Goal: Book appointment/travel/reservation

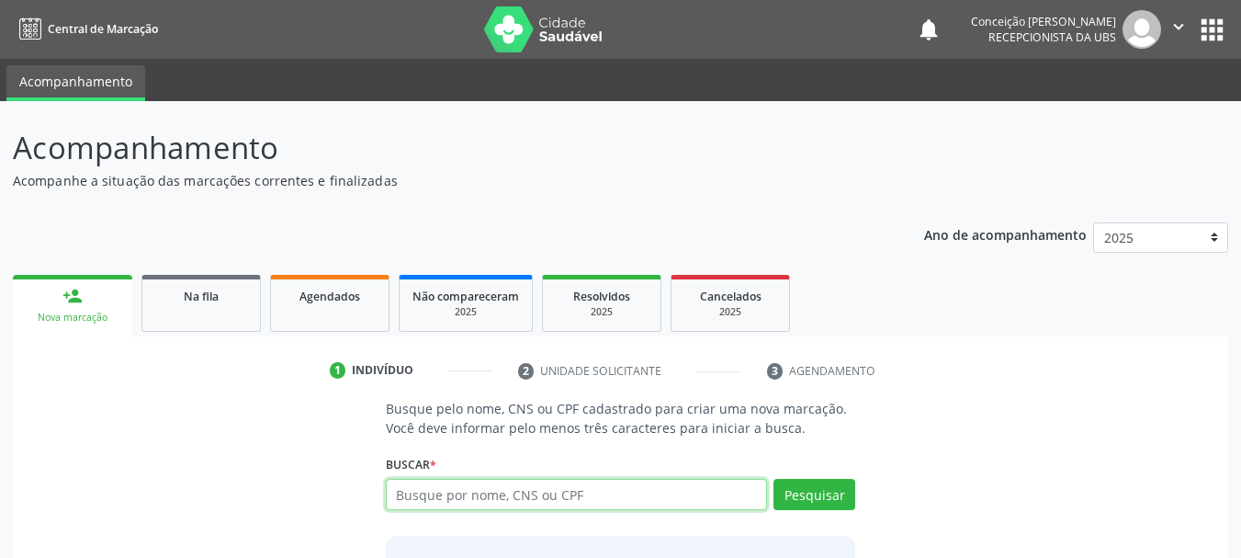
click at [397, 493] on input "text" at bounding box center [577, 494] width 382 height 31
type input "genilda dos santos sena"
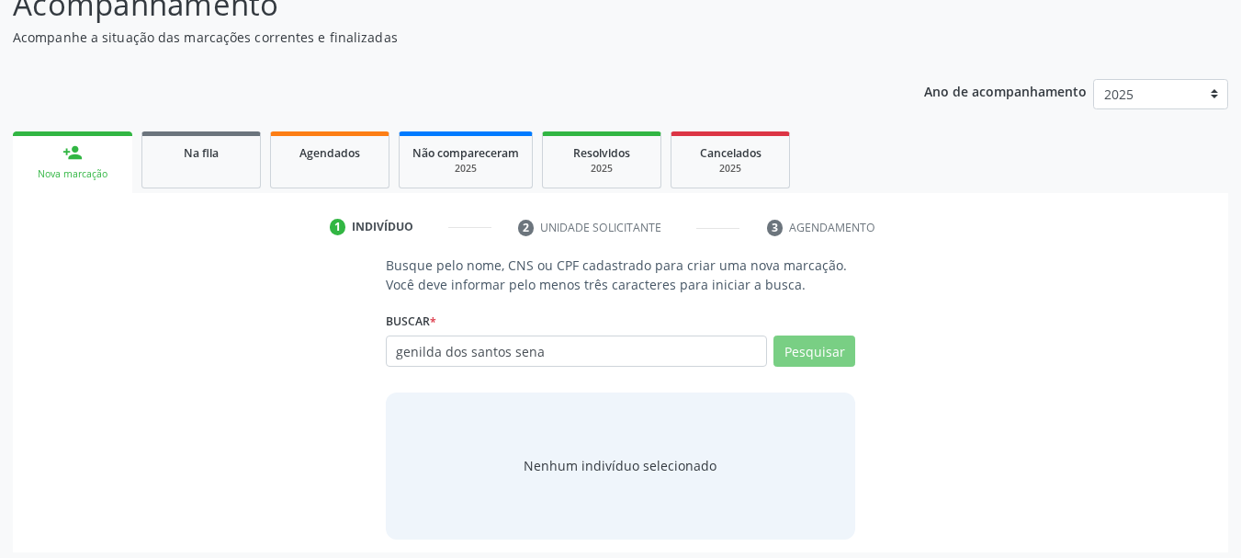
scroll to position [151, 0]
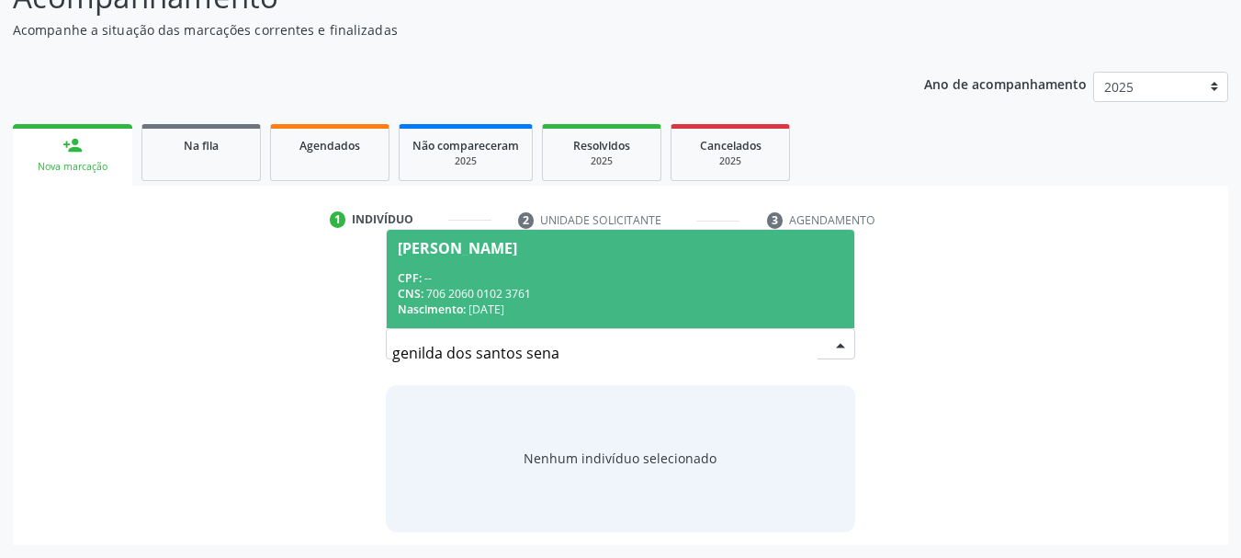
click at [660, 286] on div "CNS: 706 2060 0102 3761" at bounding box center [621, 294] width 447 height 16
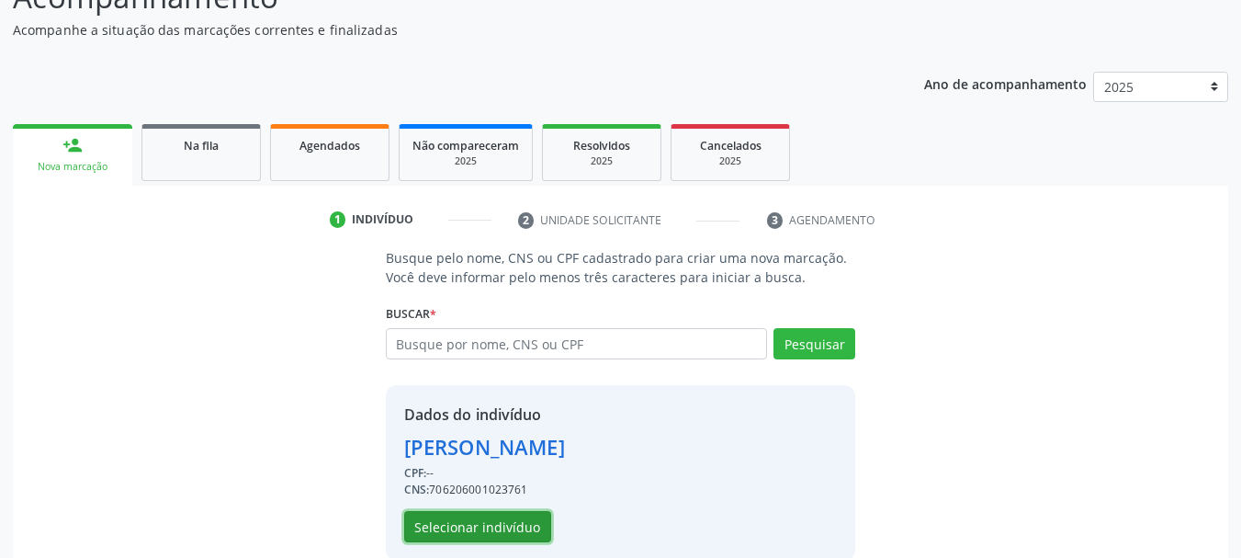
click at [519, 537] on button "Selecionar indivíduo" at bounding box center [477, 526] width 147 height 31
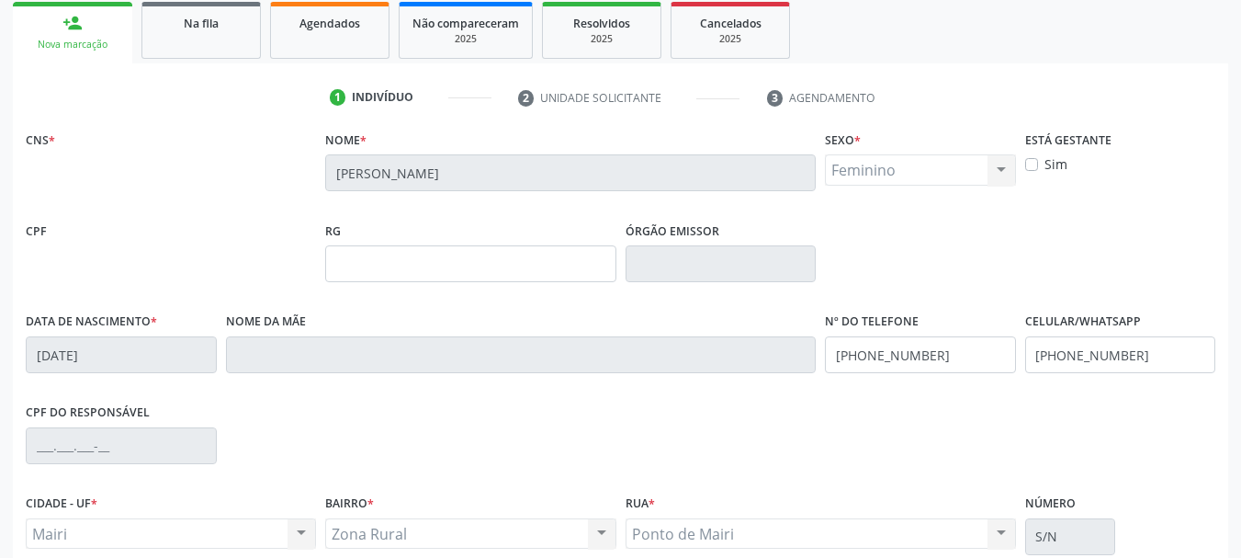
scroll to position [438, 0]
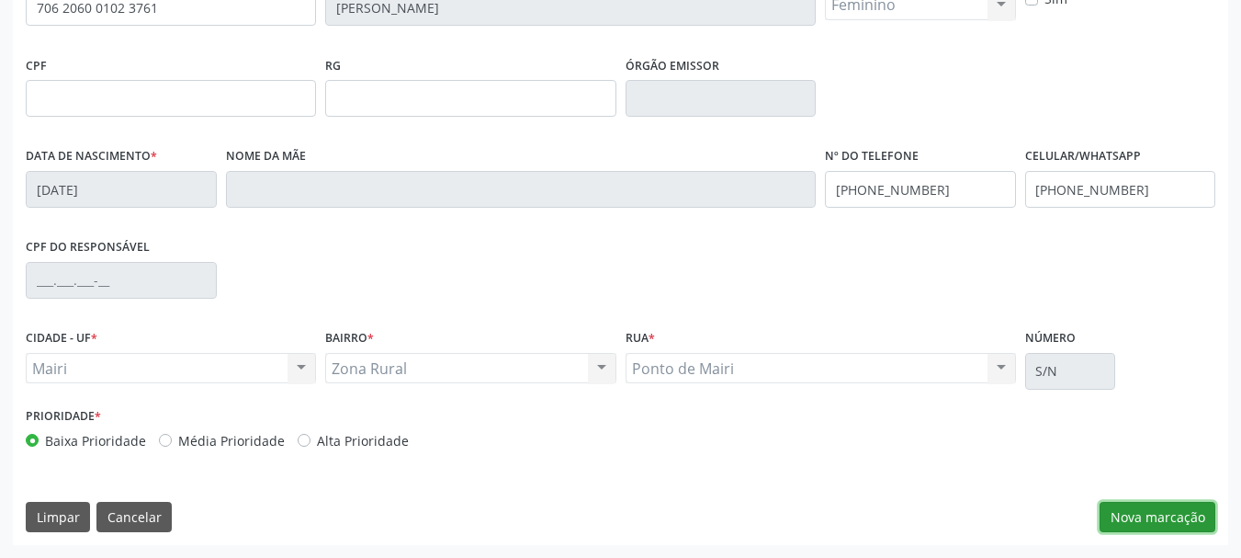
click at [1182, 511] on button "Nova marcação" at bounding box center [1158, 517] width 116 height 31
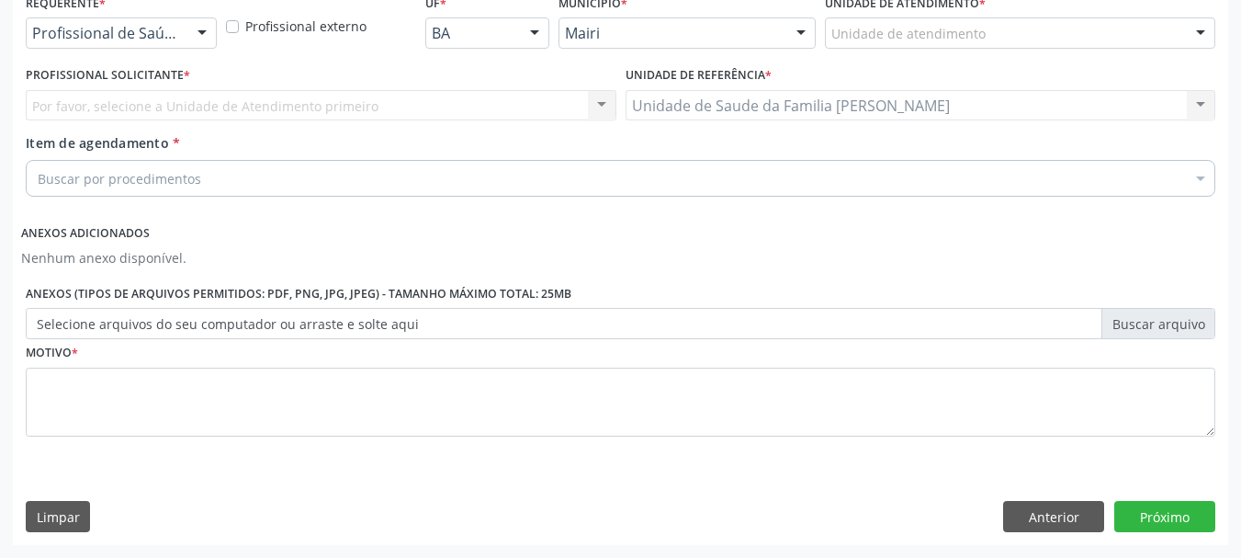
click at [1168, 28] on div "Unidade de atendimento" at bounding box center [1020, 32] width 390 height 31
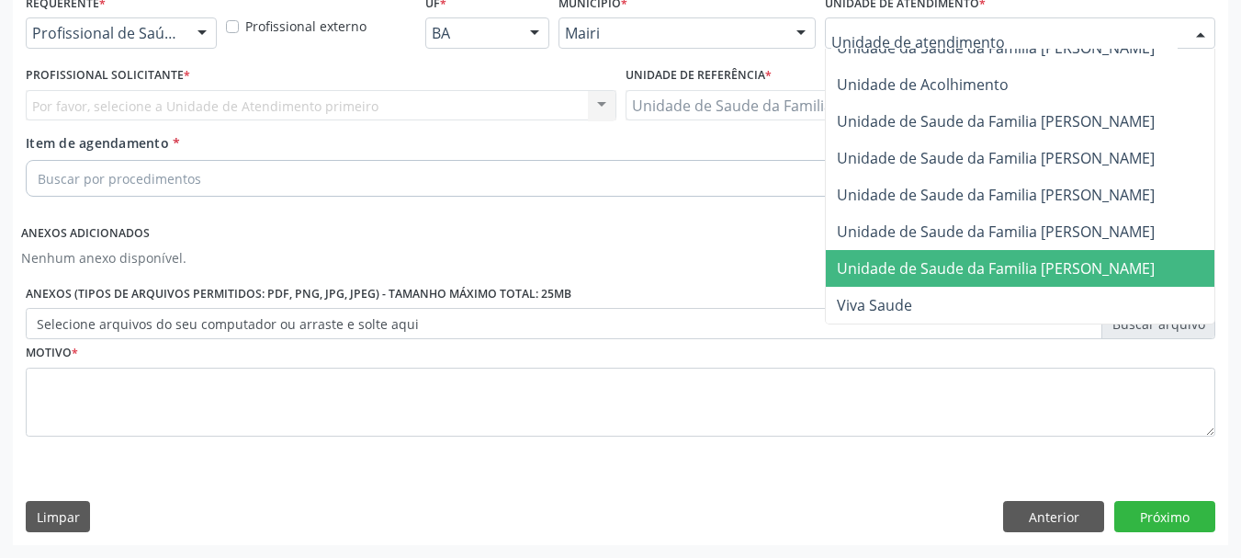
scroll to position [1430, 0]
click at [895, 263] on span "Unidade de Saude da Familia [PERSON_NAME]" at bounding box center [996, 268] width 318 height 20
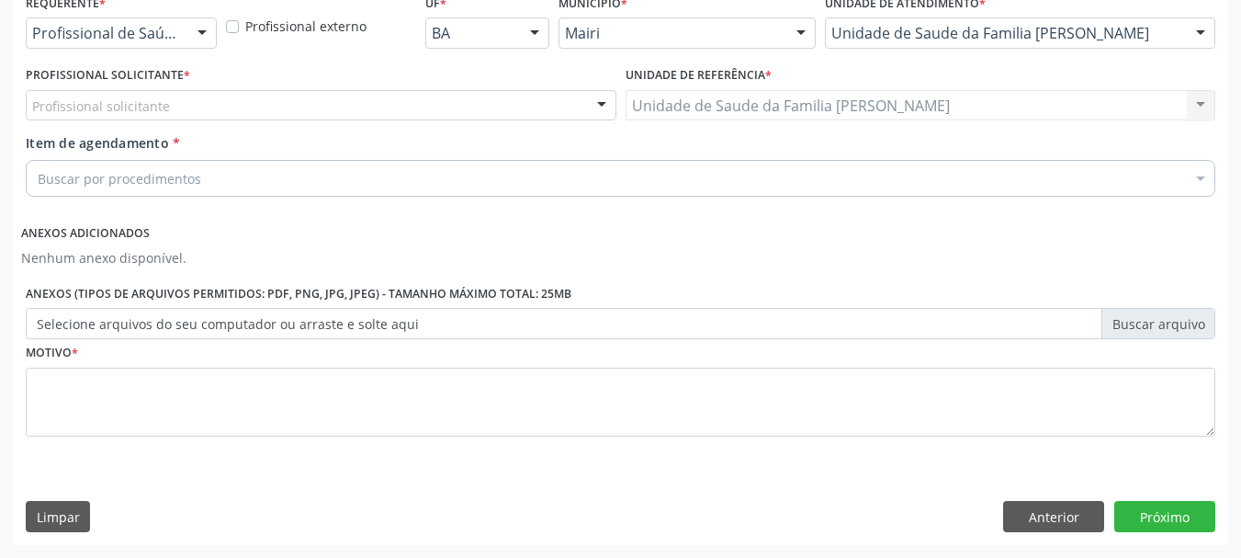
click at [592, 98] on div at bounding box center [602, 106] width 28 height 31
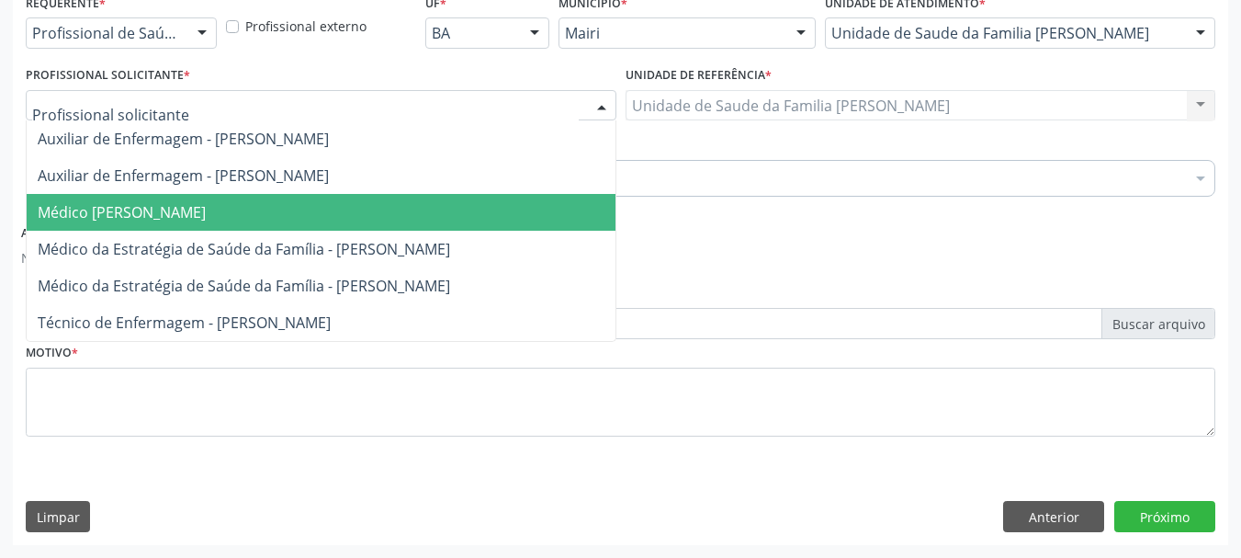
click at [198, 215] on span "Médico [PERSON_NAME]" at bounding box center [122, 212] width 168 height 20
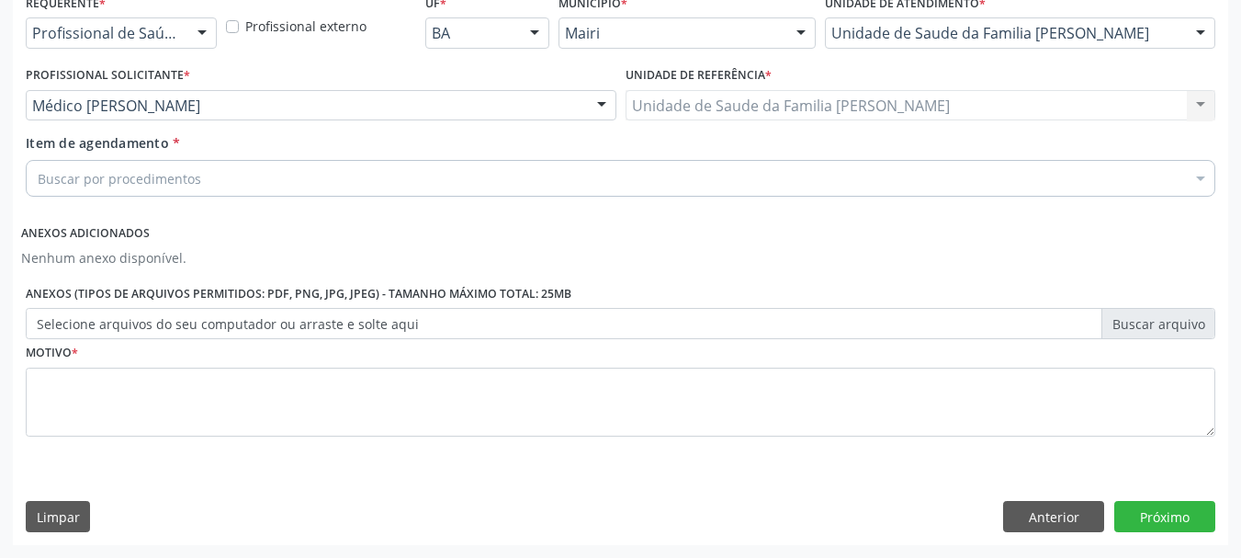
click at [763, 104] on div "Unidade de Saude da Familia [PERSON_NAME] Unidade de Saude da Familia Mourival …" at bounding box center [921, 105] width 591 height 31
click at [274, 172] on div "Buscar por procedimentos" at bounding box center [621, 178] width 1190 height 37
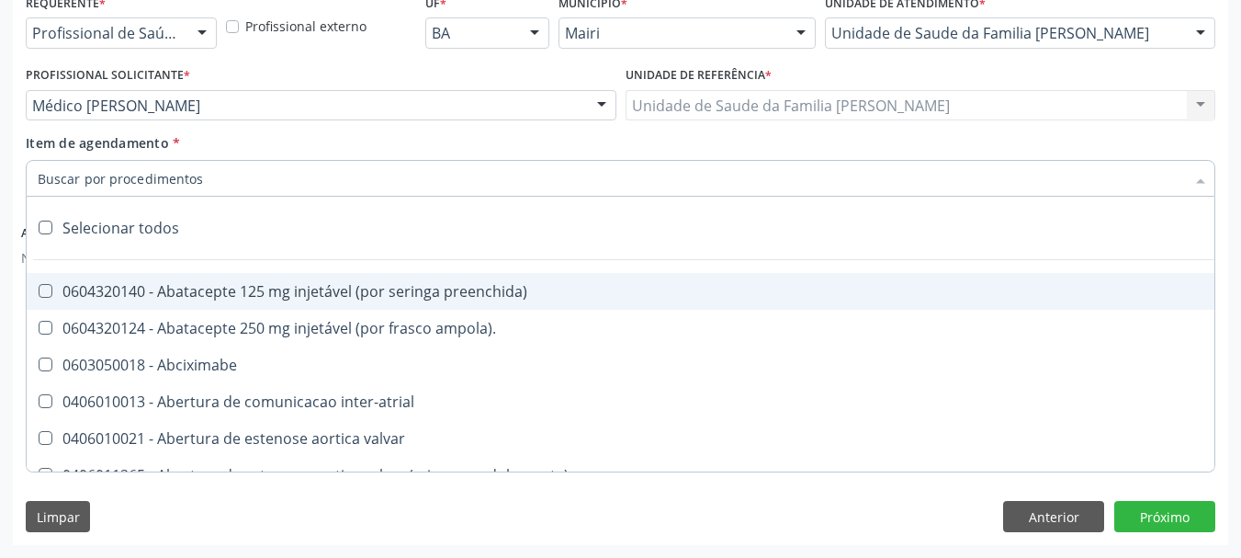
click at [263, 181] on input "Item de agendamento *" at bounding box center [612, 178] width 1148 height 37
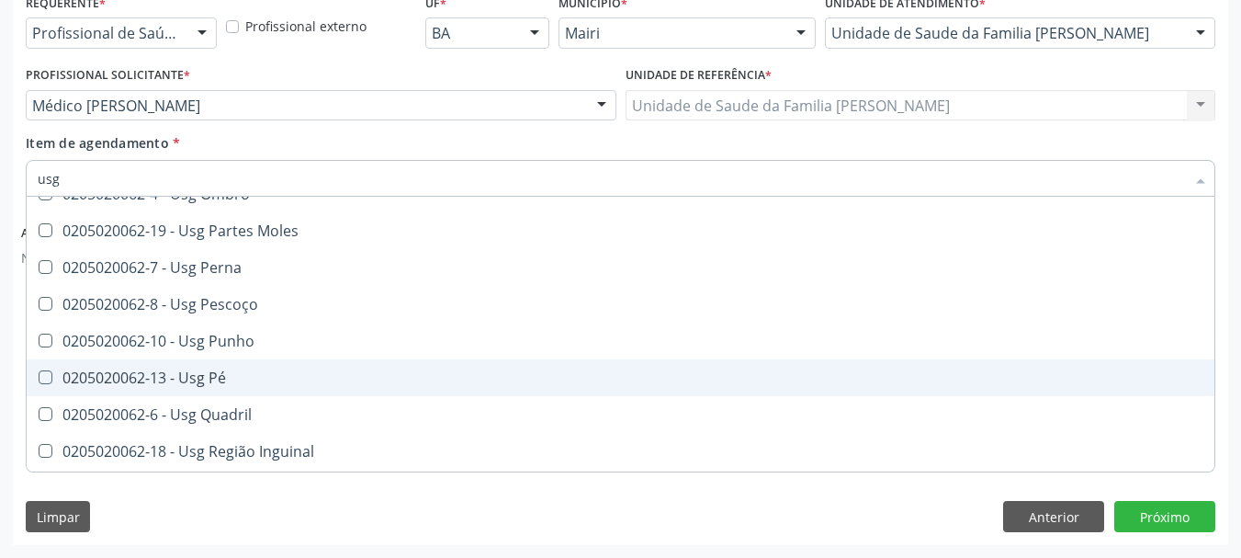
scroll to position [424, 0]
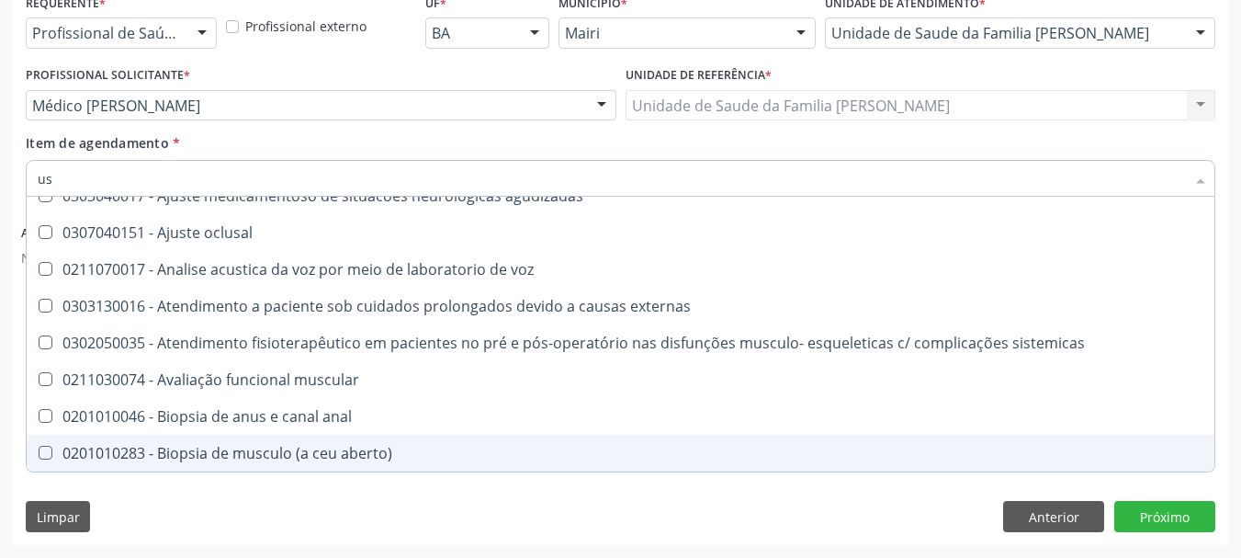
type input "u"
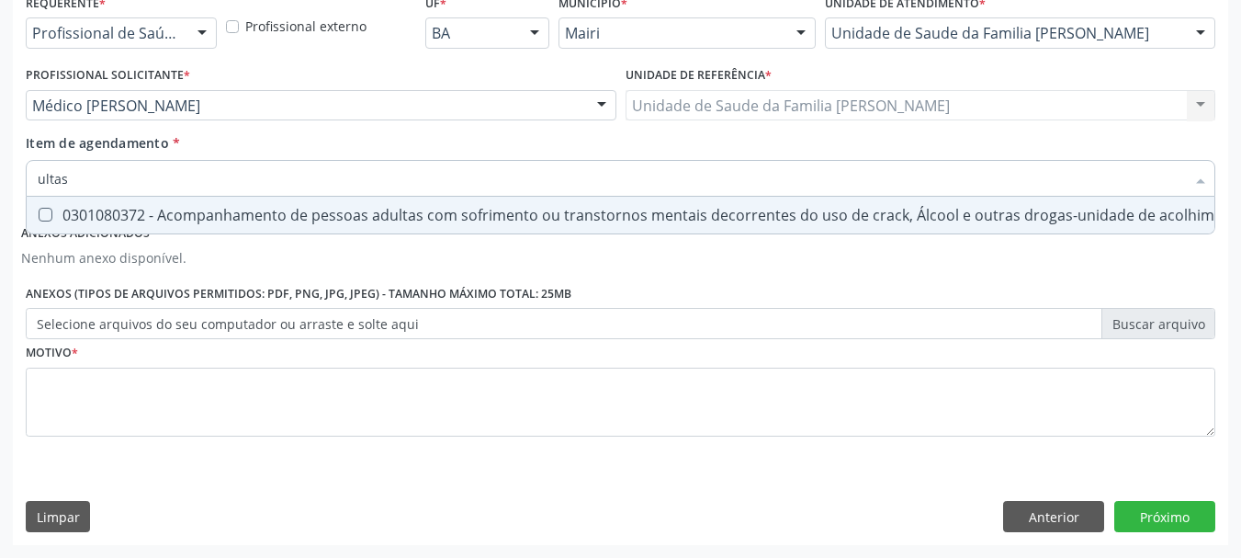
scroll to position [0, 0]
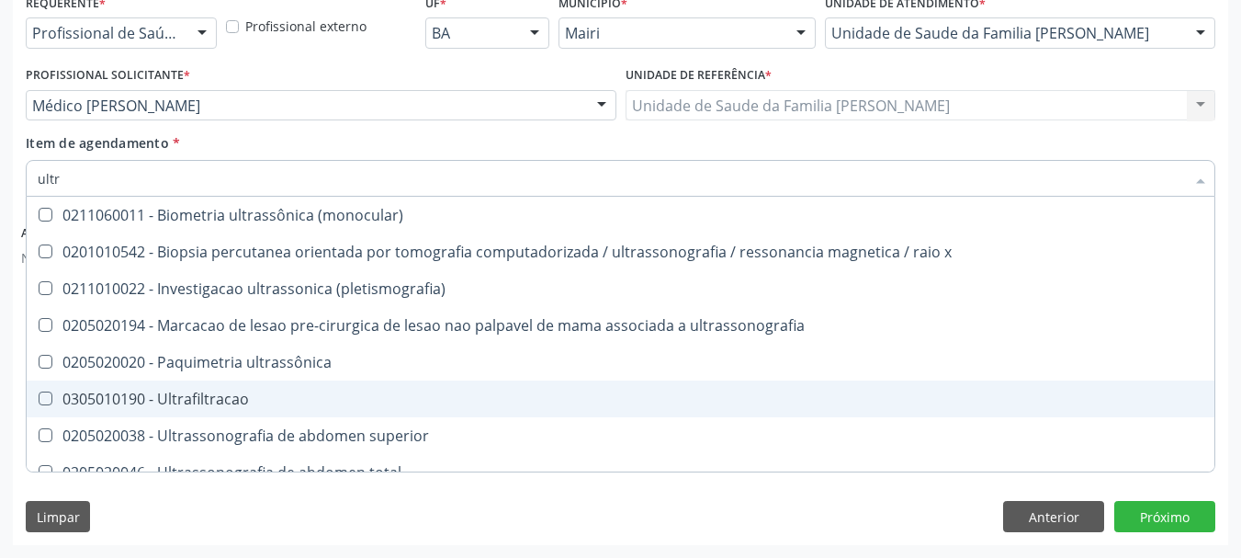
type input "ultra"
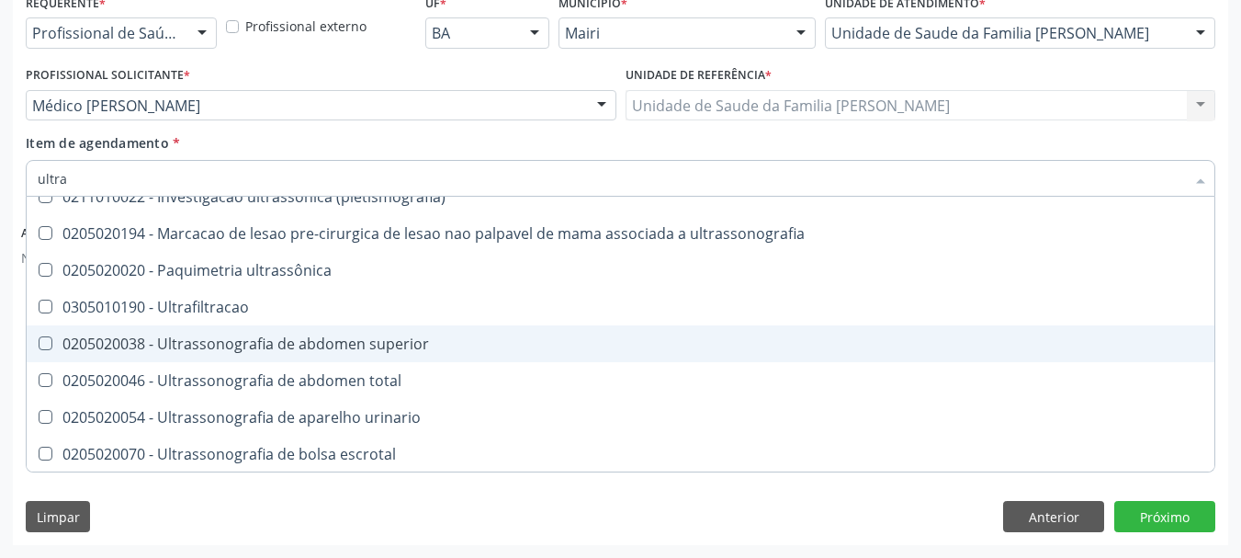
scroll to position [184, 0]
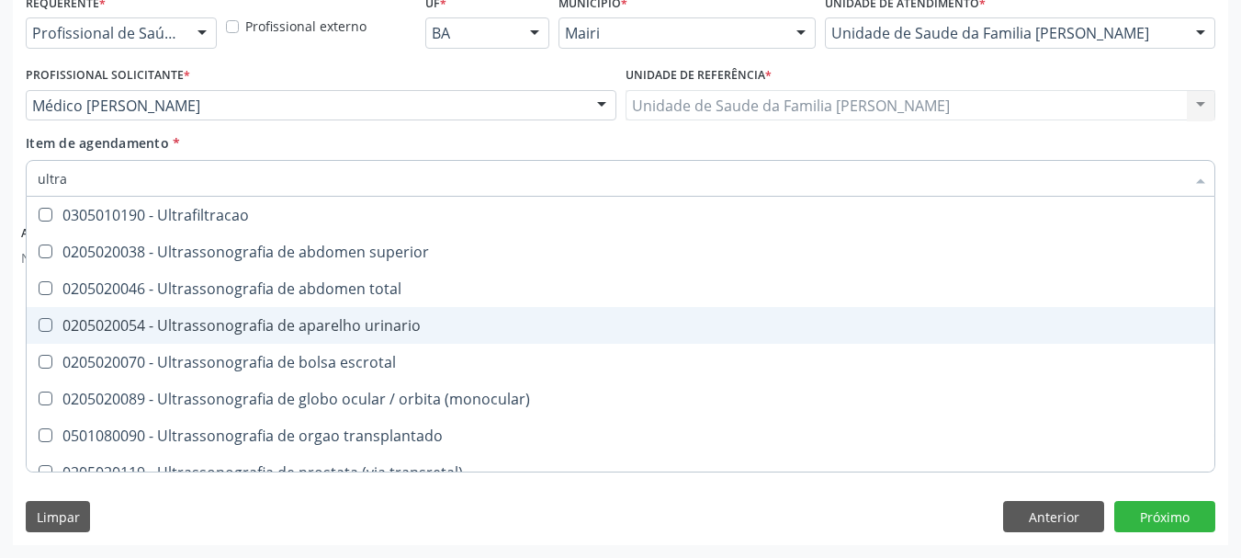
click at [420, 334] on span "0205020054 - Ultrassonografia de aparelho urinario" at bounding box center [621, 325] width 1188 height 37
checkbox urinario "true"
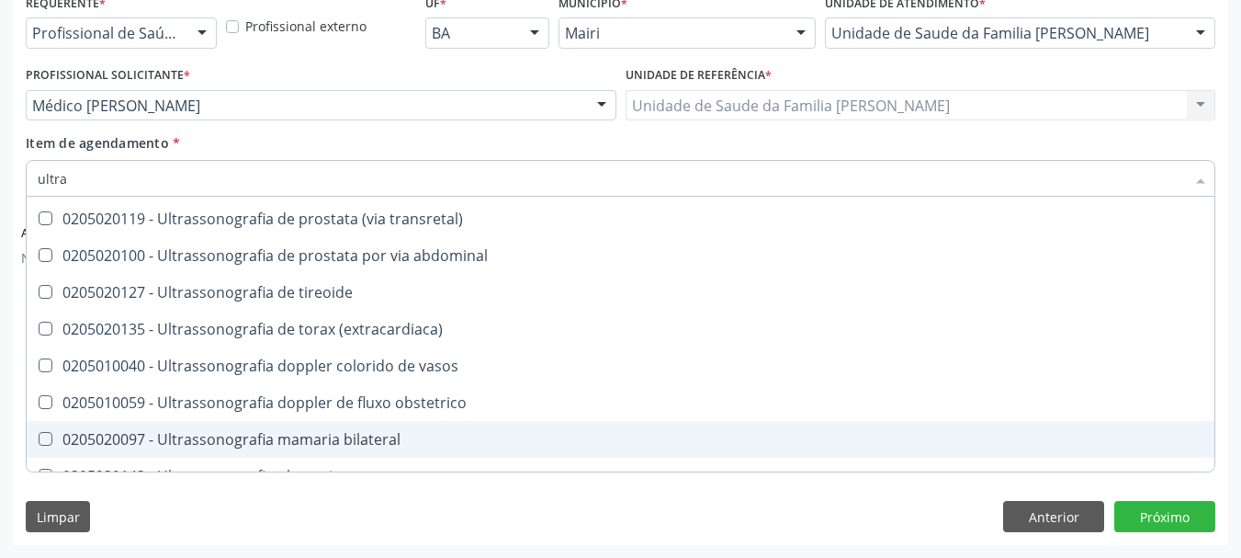
scroll to position [607, 0]
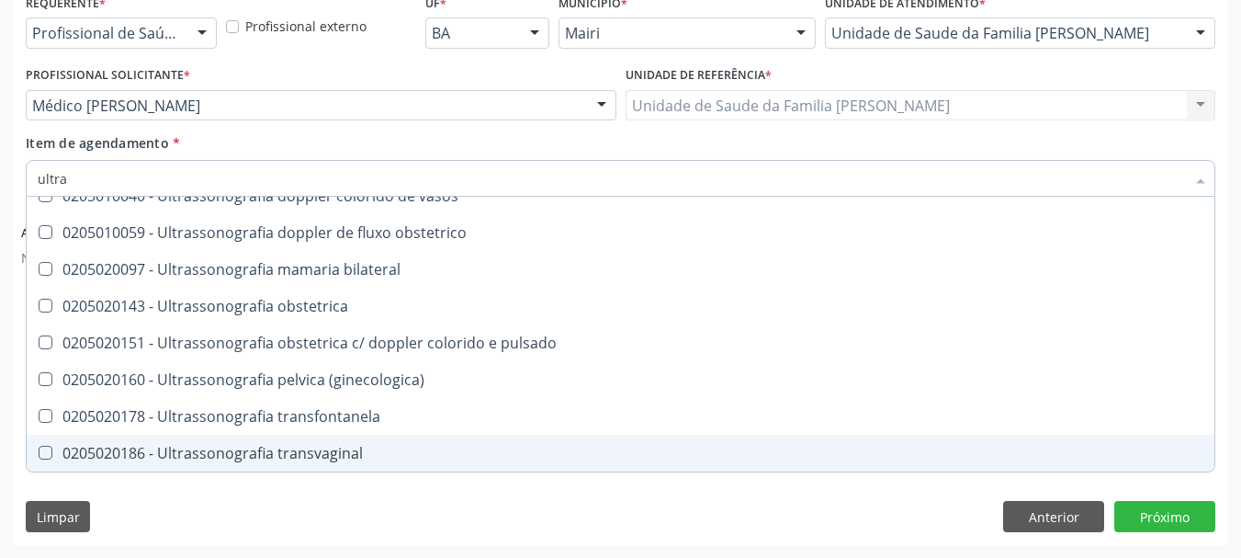
click at [666, 492] on div "Requerente * Profissional de Saúde Profissional de Saúde Paciente Nenhum result…" at bounding box center [621, 266] width 1216 height 555
checkbox x "true"
checkbox urinario "false"
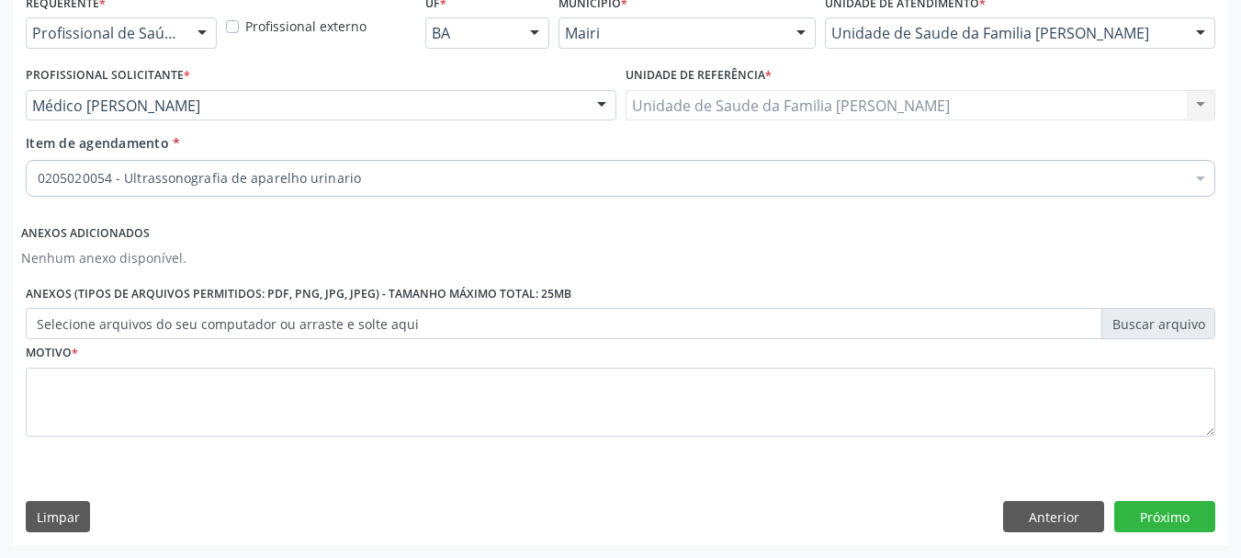
scroll to position [0, 0]
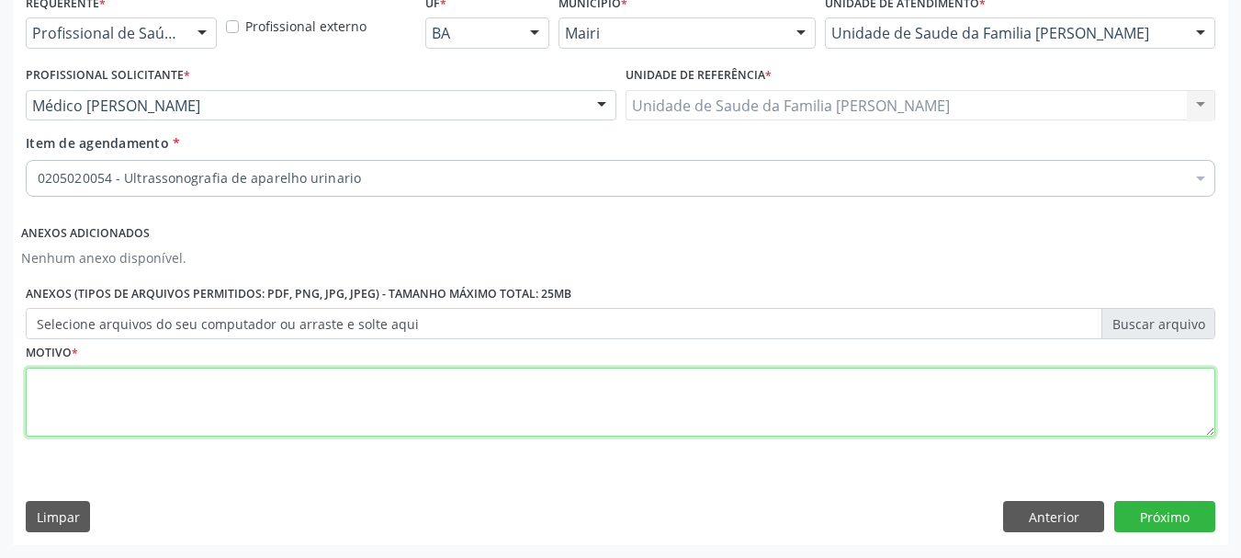
click at [194, 406] on textarea at bounding box center [621, 402] width 1190 height 70
type textarea "urgente"
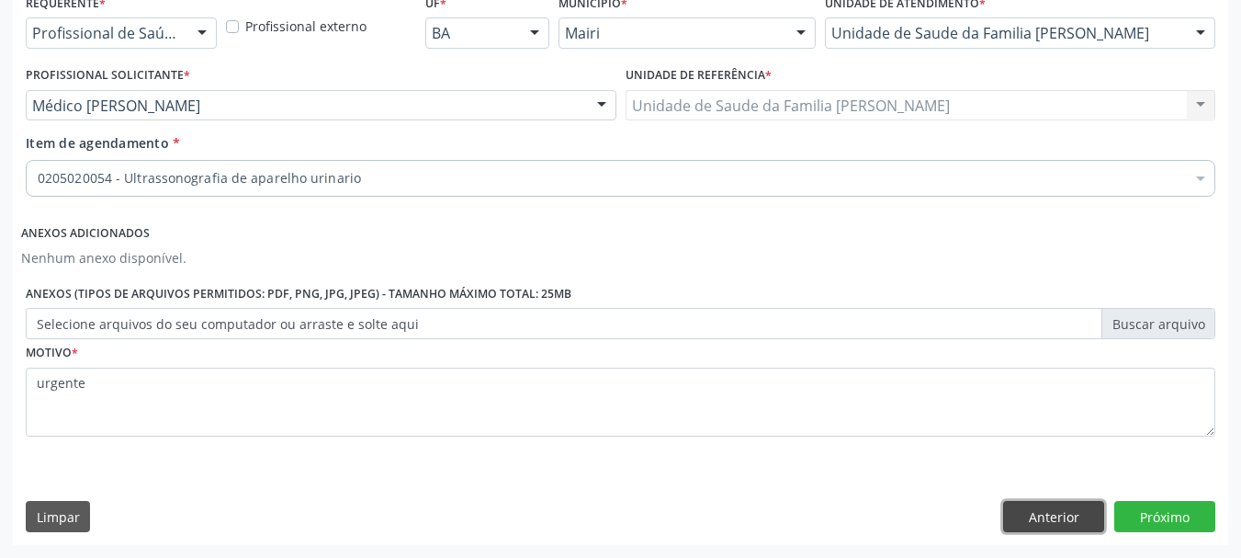
click at [1042, 503] on button "Anterior" at bounding box center [1053, 516] width 101 height 31
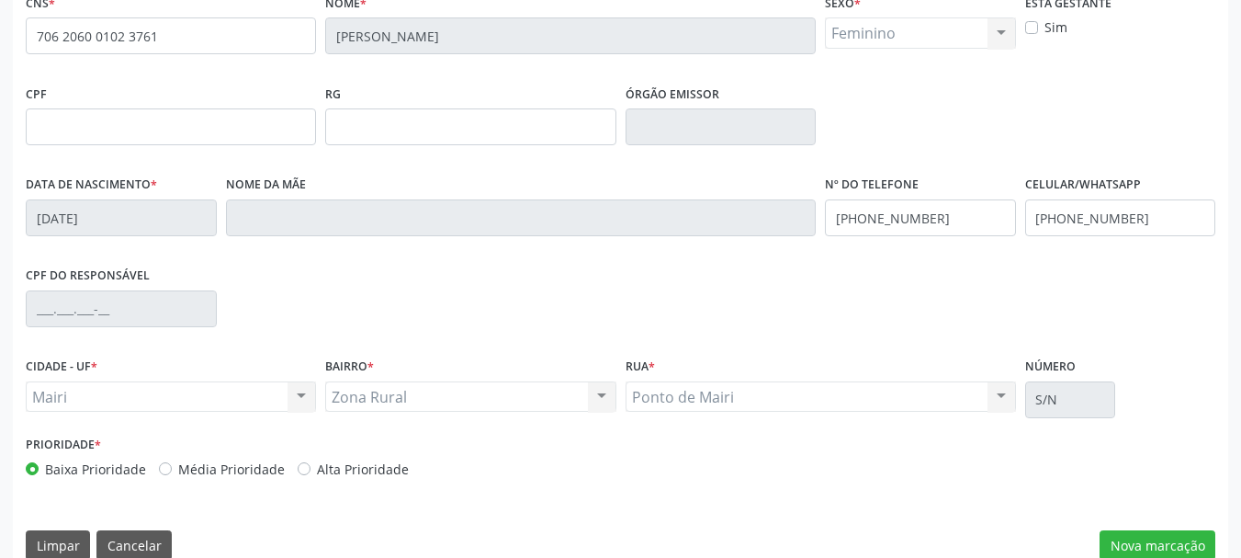
click at [307, 465] on div "Alta Prioridade" at bounding box center [353, 468] width 111 height 19
click at [317, 470] on label "Alta Prioridade" at bounding box center [363, 468] width 92 height 19
click at [300, 470] on input "Alta Prioridade" at bounding box center [304, 467] width 13 height 17
radio input "true"
click at [1152, 533] on button "Nova marcação" at bounding box center [1158, 545] width 116 height 31
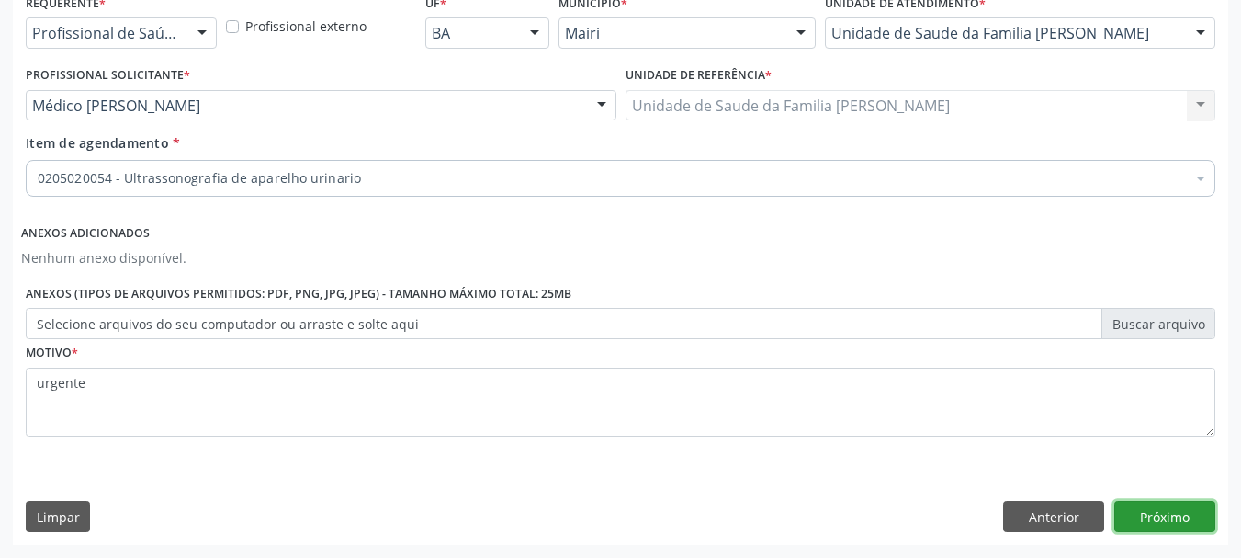
click at [1153, 506] on button "Próximo" at bounding box center [1164, 516] width 101 height 31
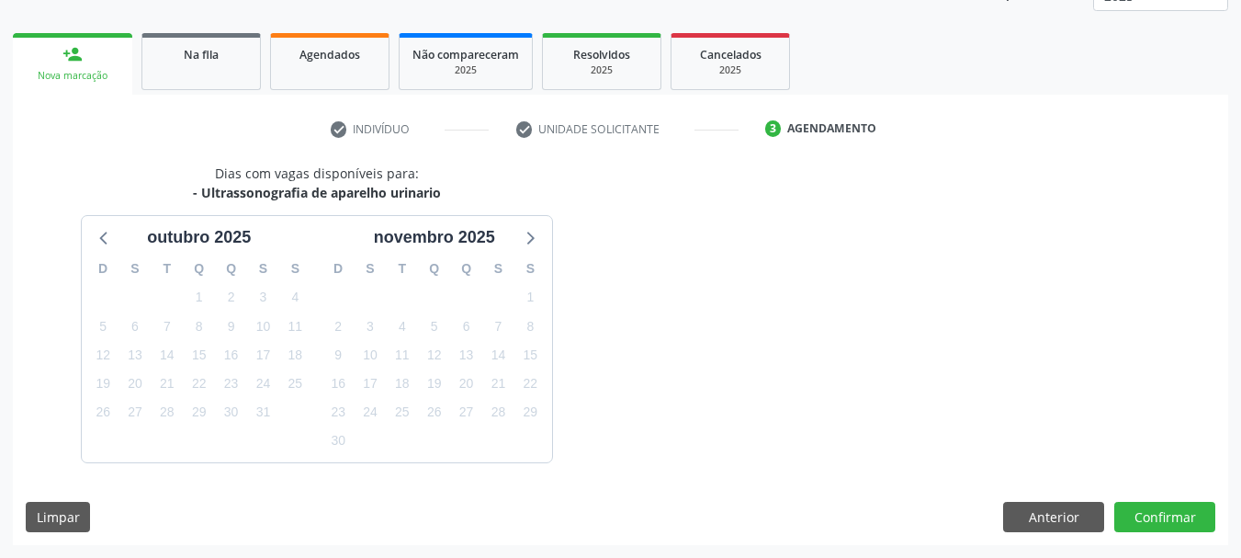
scroll to position [296, 0]
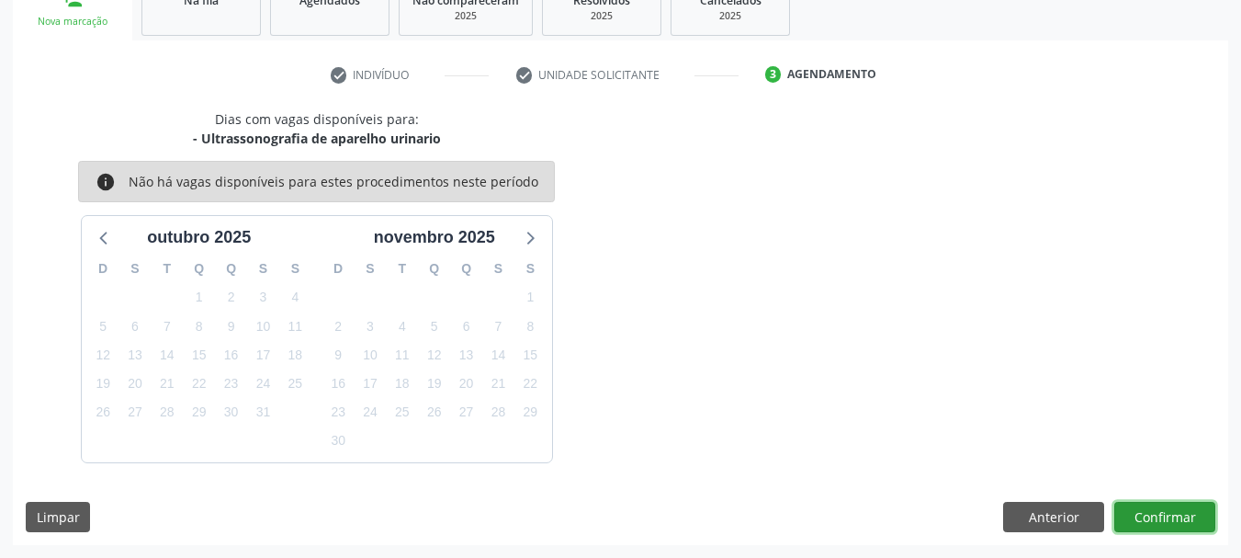
click at [1148, 514] on button "Confirmar" at bounding box center [1164, 517] width 101 height 31
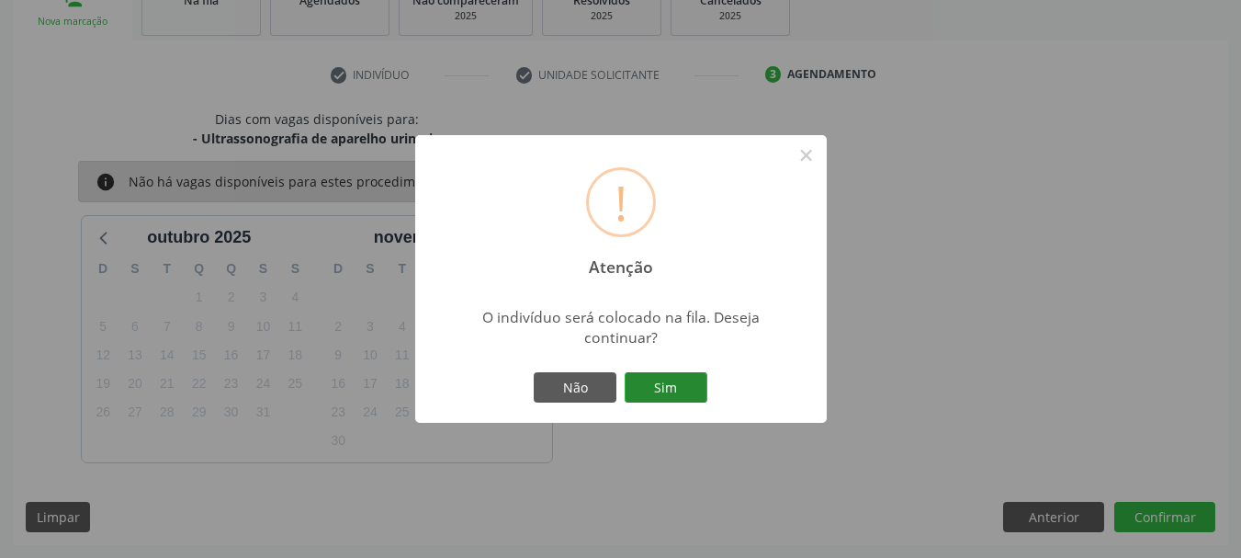
click at [650, 391] on button "Sim" at bounding box center [666, 387] width 83 height 31
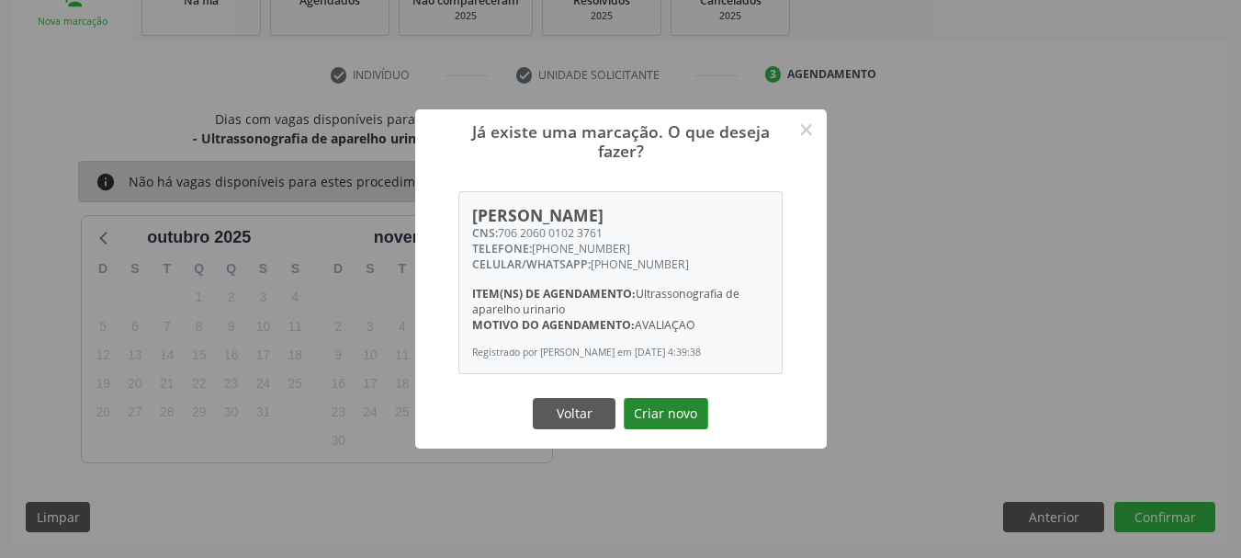
click at [663, 419] on button "Criar novo" at bounding box center [666, 413] width 85 height 31
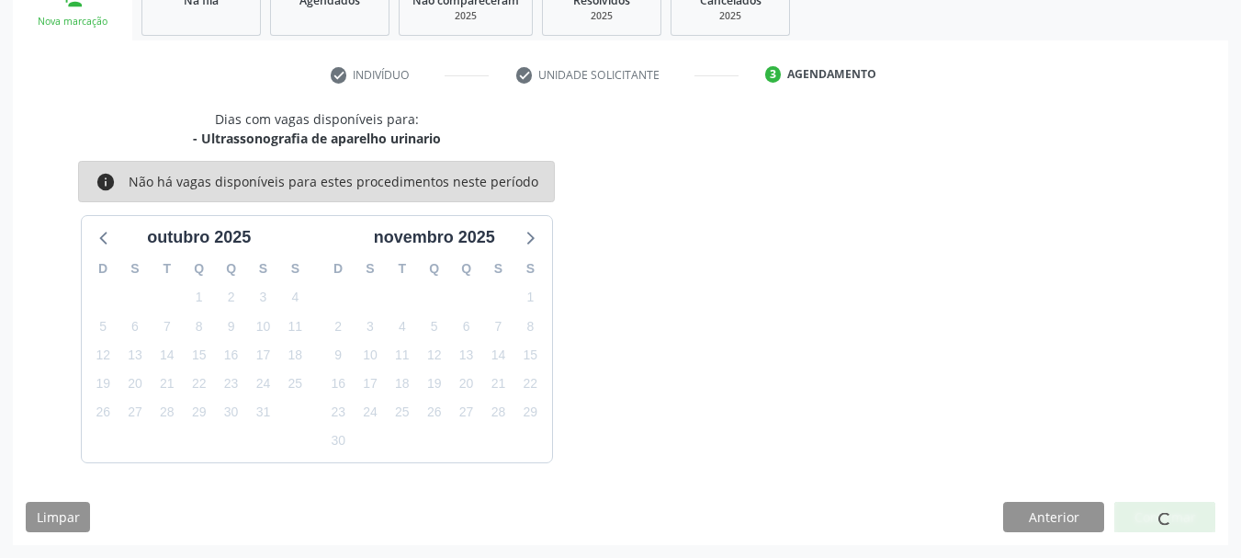
scroll to position [49, 0]
